Goal: Information Seeking & Learning: Learn about a topic

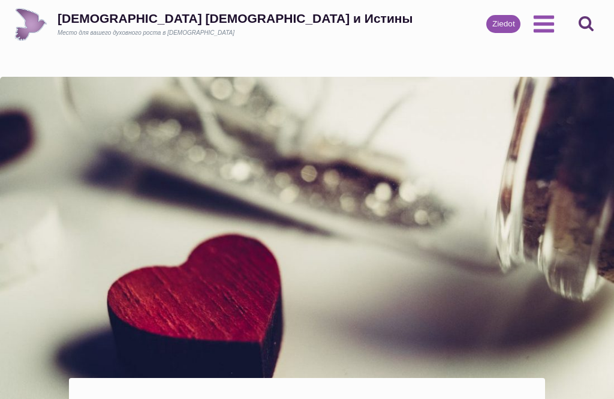
click at [581, 13] on button "Поиск" at bounding box center [586, 24] width 27 height 27
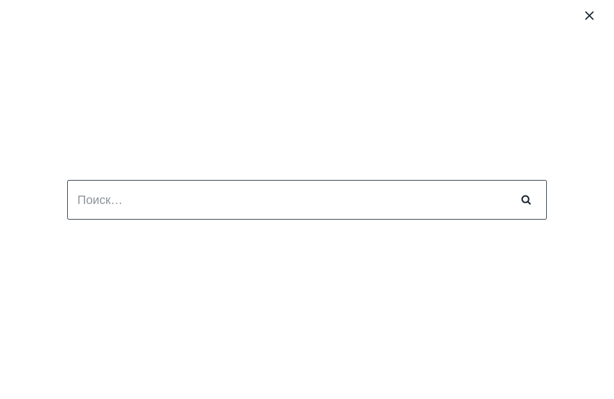
click at [598, 17] on button "Закрыть меню" at bounding box center [589, 16] width 19 height 32
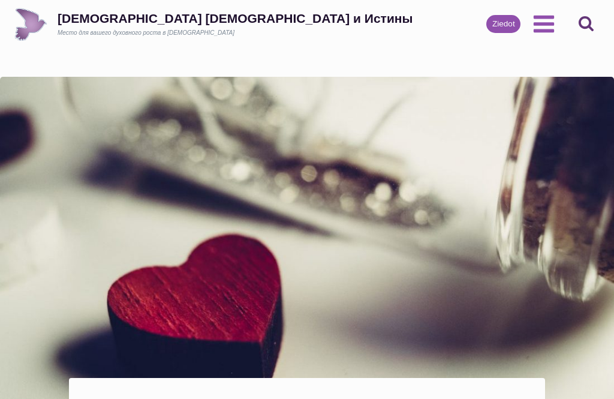
click at [549, 28] on icon "Открыть меню" at bounding box center [544, 24] width 24 height 24
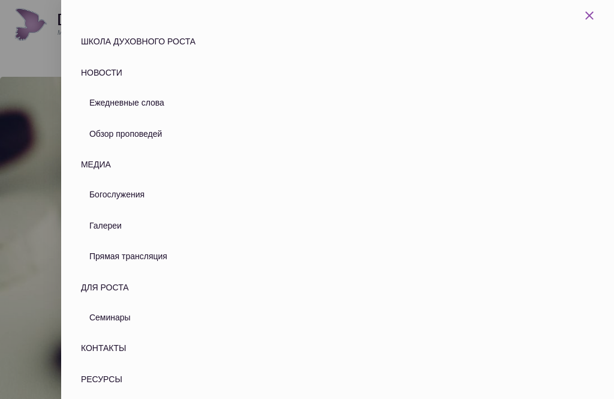
click at [226, 105] on link "Ежедневные слова" at bounding box center [342, 103] width 514 height 31
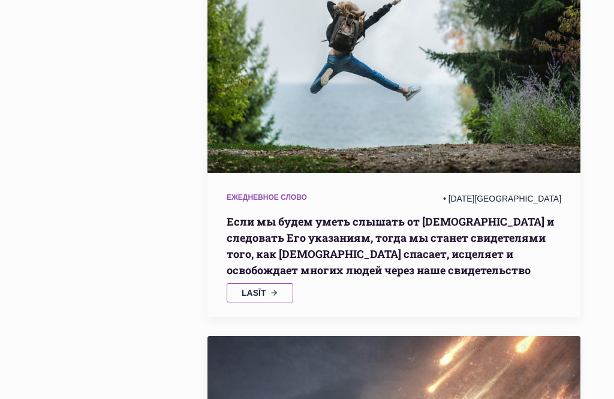
scroll to position [685, 0]
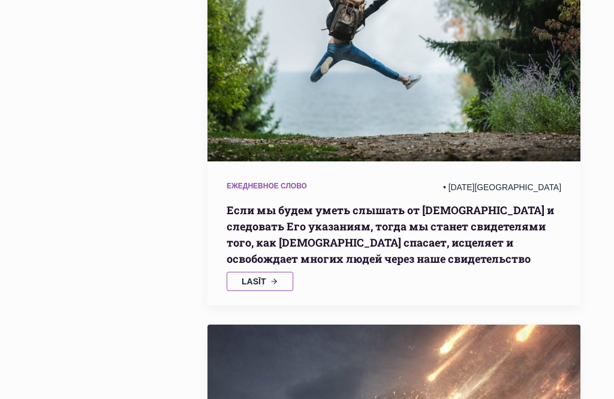
click at [266, 277] on span "Lasīt" at bounding box center [254, 281] width 24 height 8
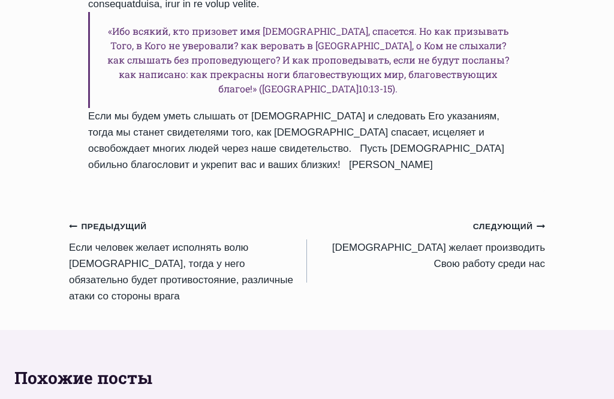
scroll to position [1412, 0]
click at [491, 233] on small "Следующий Продолжить" at bounding box center [509, 226] width 72 height 13
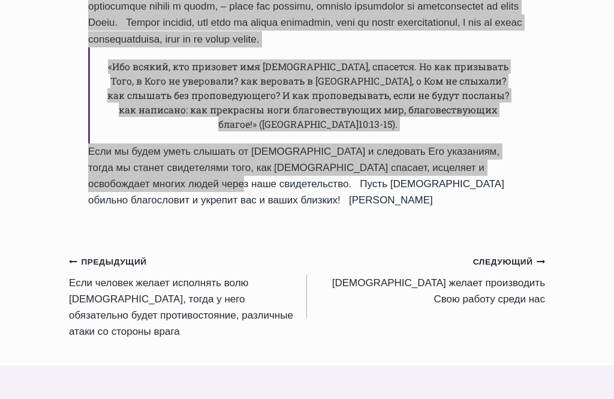
scroll to position [1376, 0]
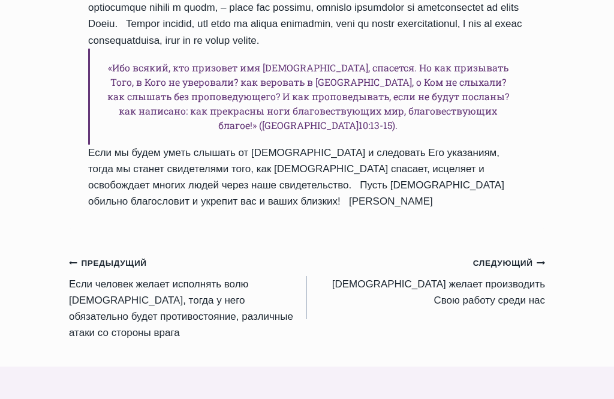
click at [510, 270] on small "Следующий Продолжить" at bounding box center [509, 263] width 72 height 13
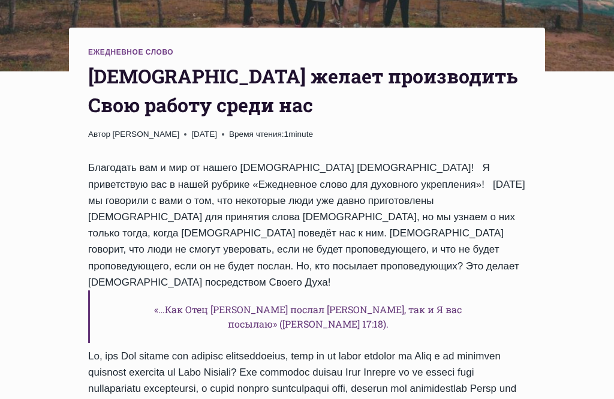
scroll to position [349, 0]
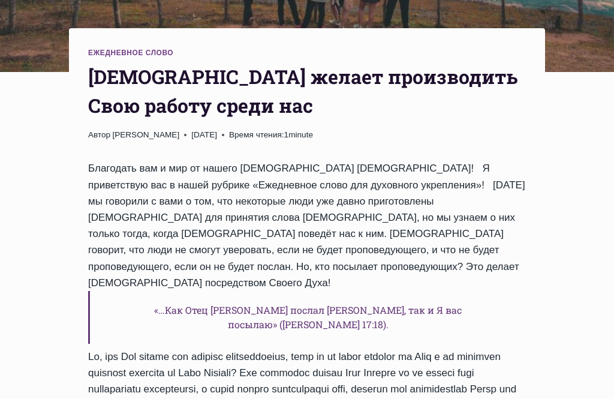
click at [91, 76] on h1 "[DEMOGRAPHIC_DATA] желает производить Свою работу среди нас" at bounding box center [307, 92] width 438 height 58
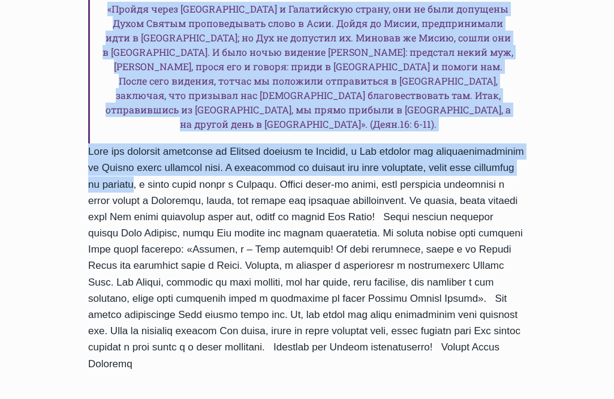
scroll to position [1311, 0]
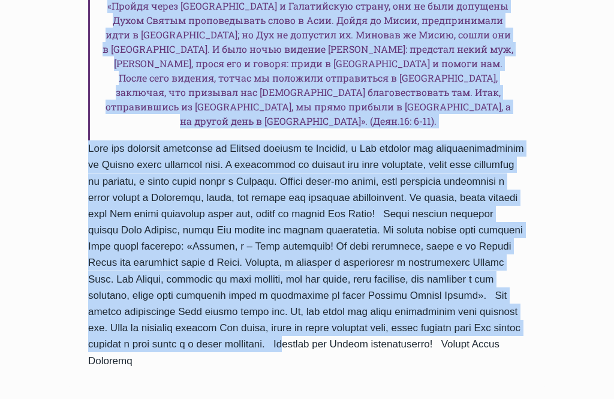
copy div "Lor ipsumd sitametcons Adip elitse doeiu tem Incid Utlabo Etdol Magnaali 7653-E…"
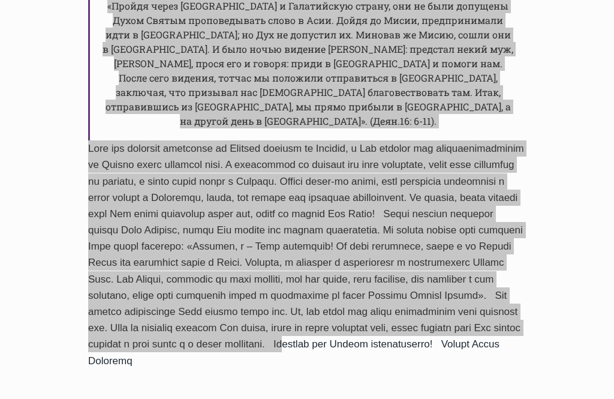
scroll to position [1308, 0]
